Goal: Information Seeking & Learning: Learn about a topic

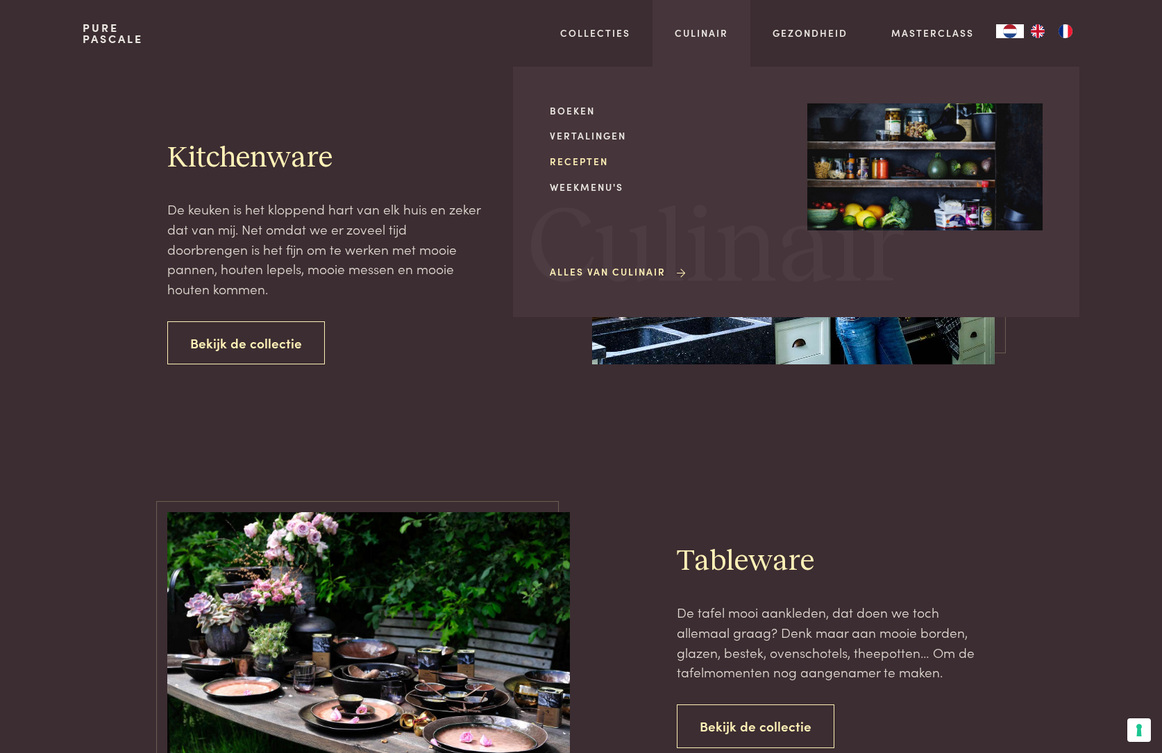
click at [561, 165] on link "Recepten" at bounding box center [667, 161] width 235 height 15
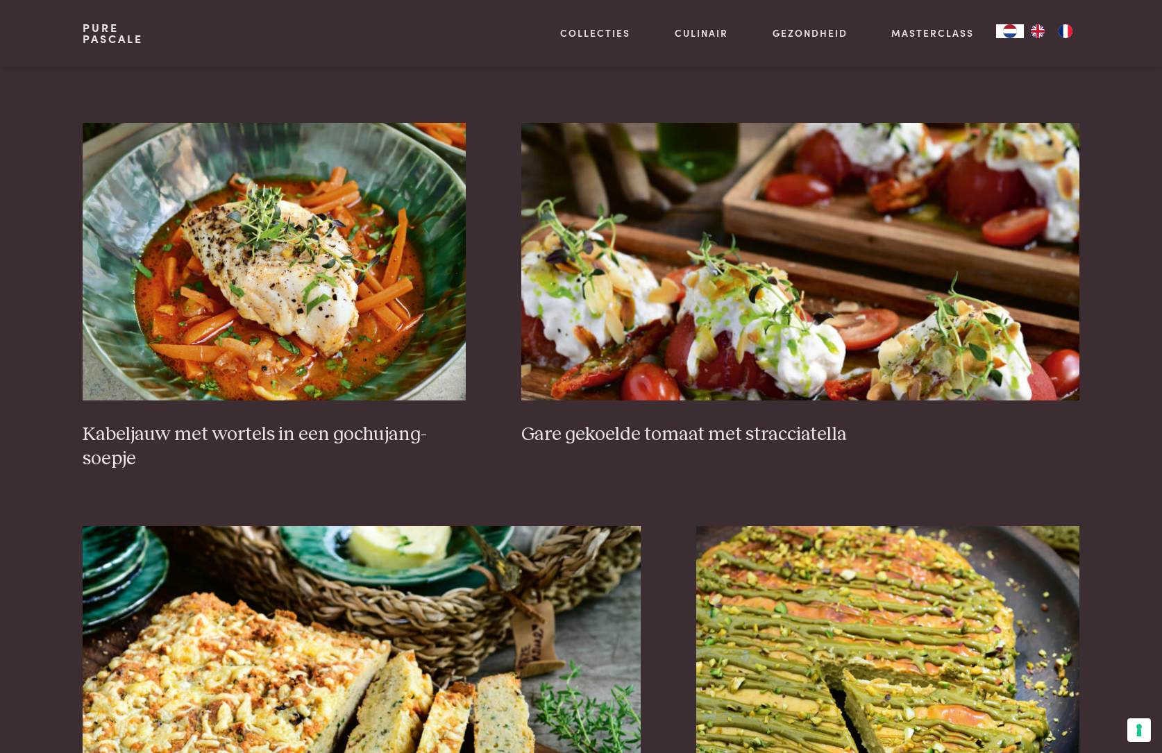
scroll to position [1180, 0]
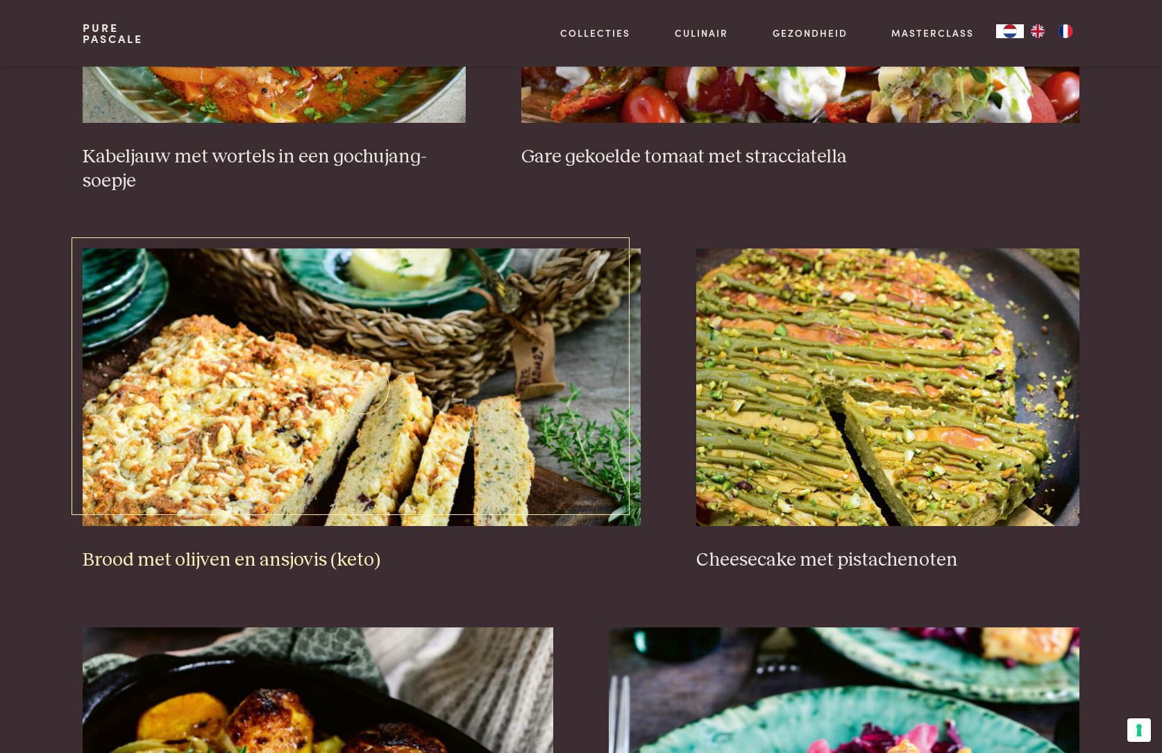
click at [348, 463] on img at bounding box center [362, 387] width 559 height 278
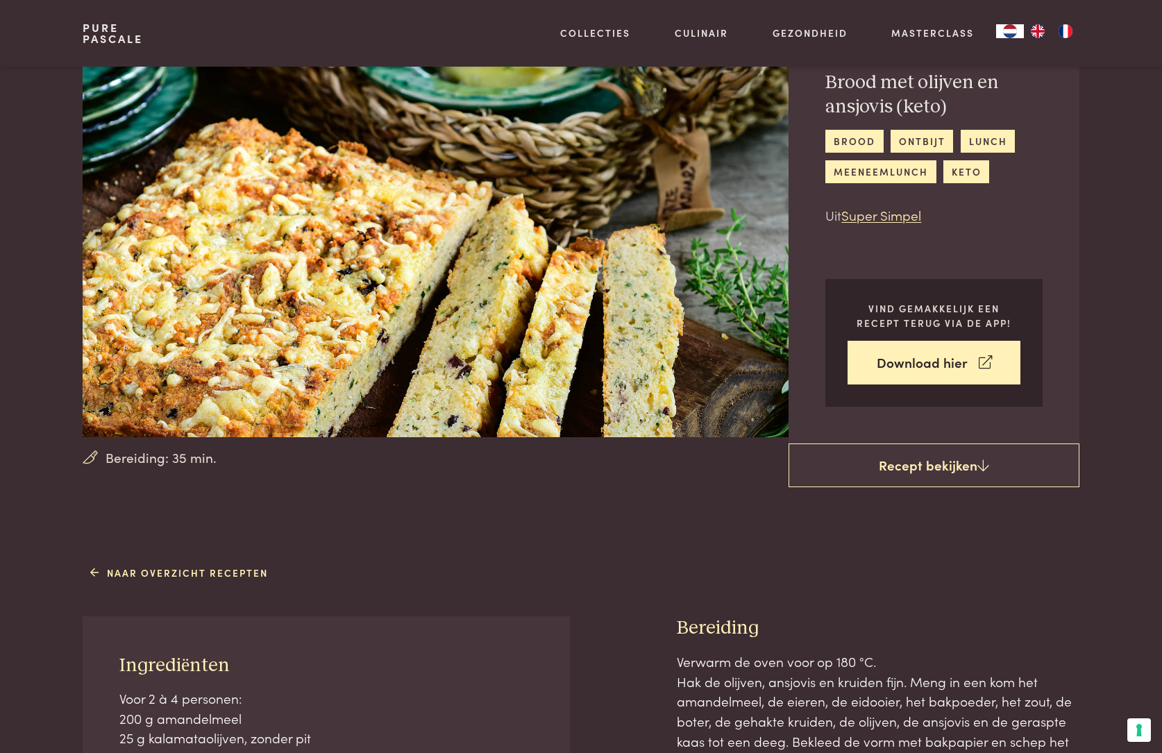
scroll to position [69, 0]
